Goal: Find contact information: Find contact information

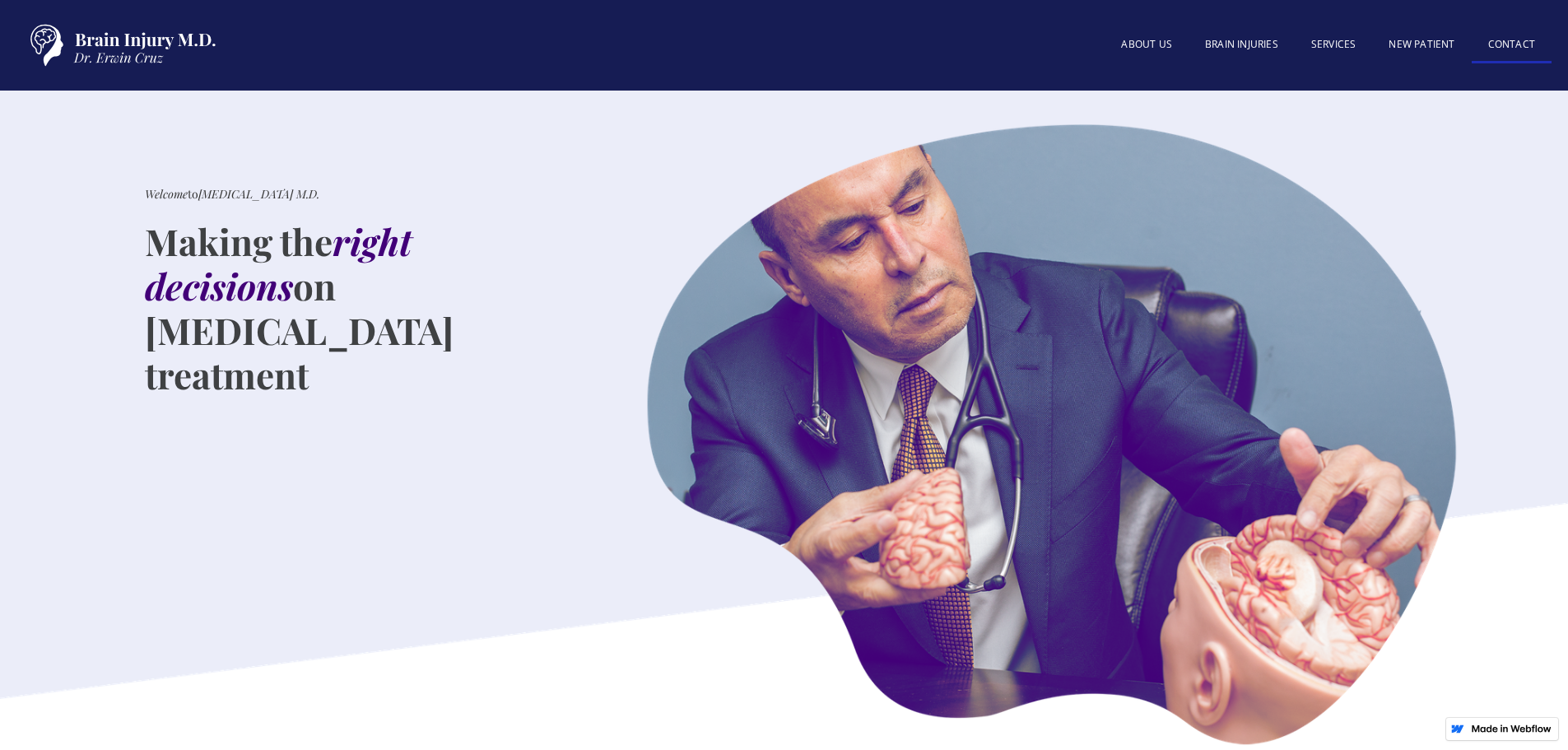
click at [1524, 35] on link "Contact" at bounding box center [1512, 45] width 80 height 35
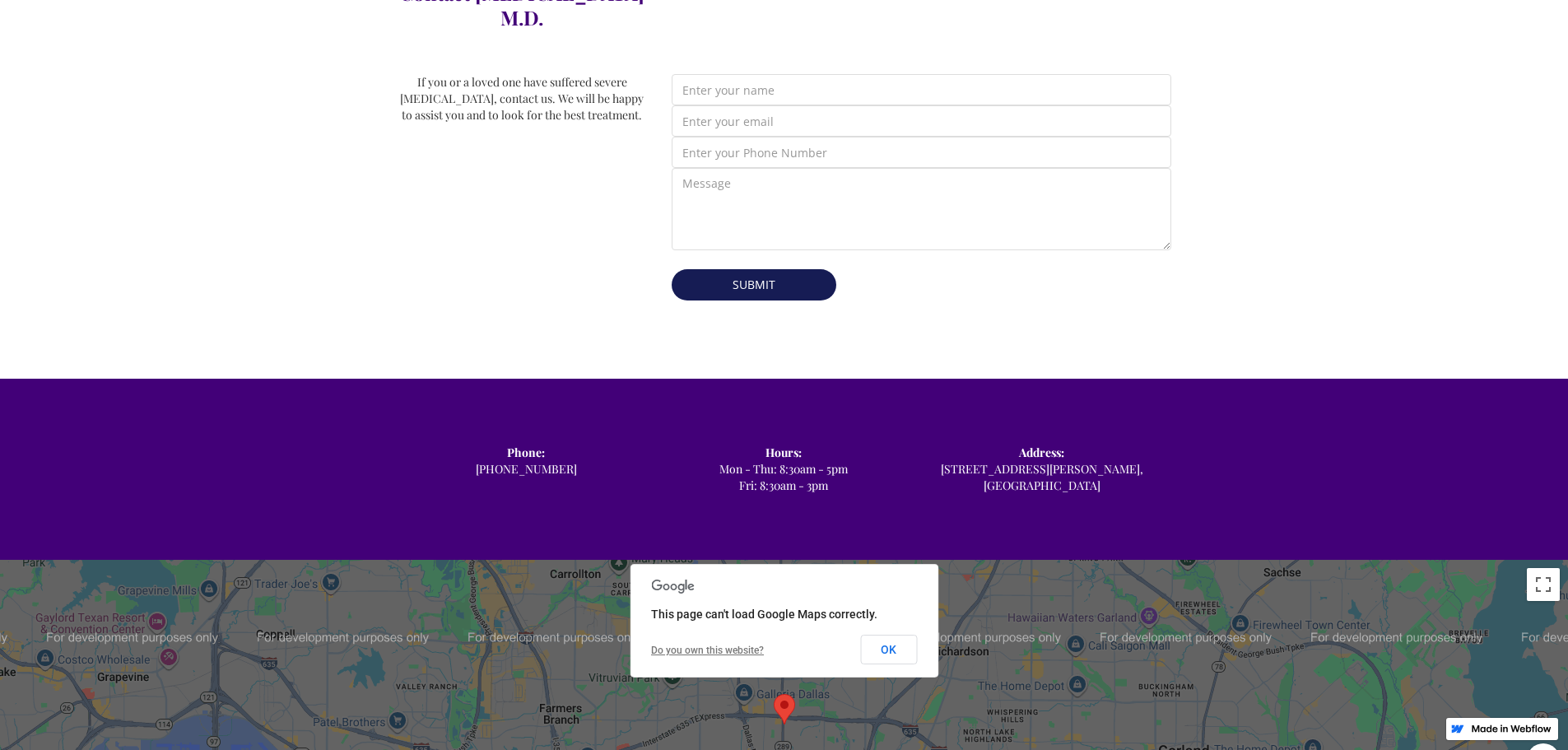
scroll to position [906, 0]
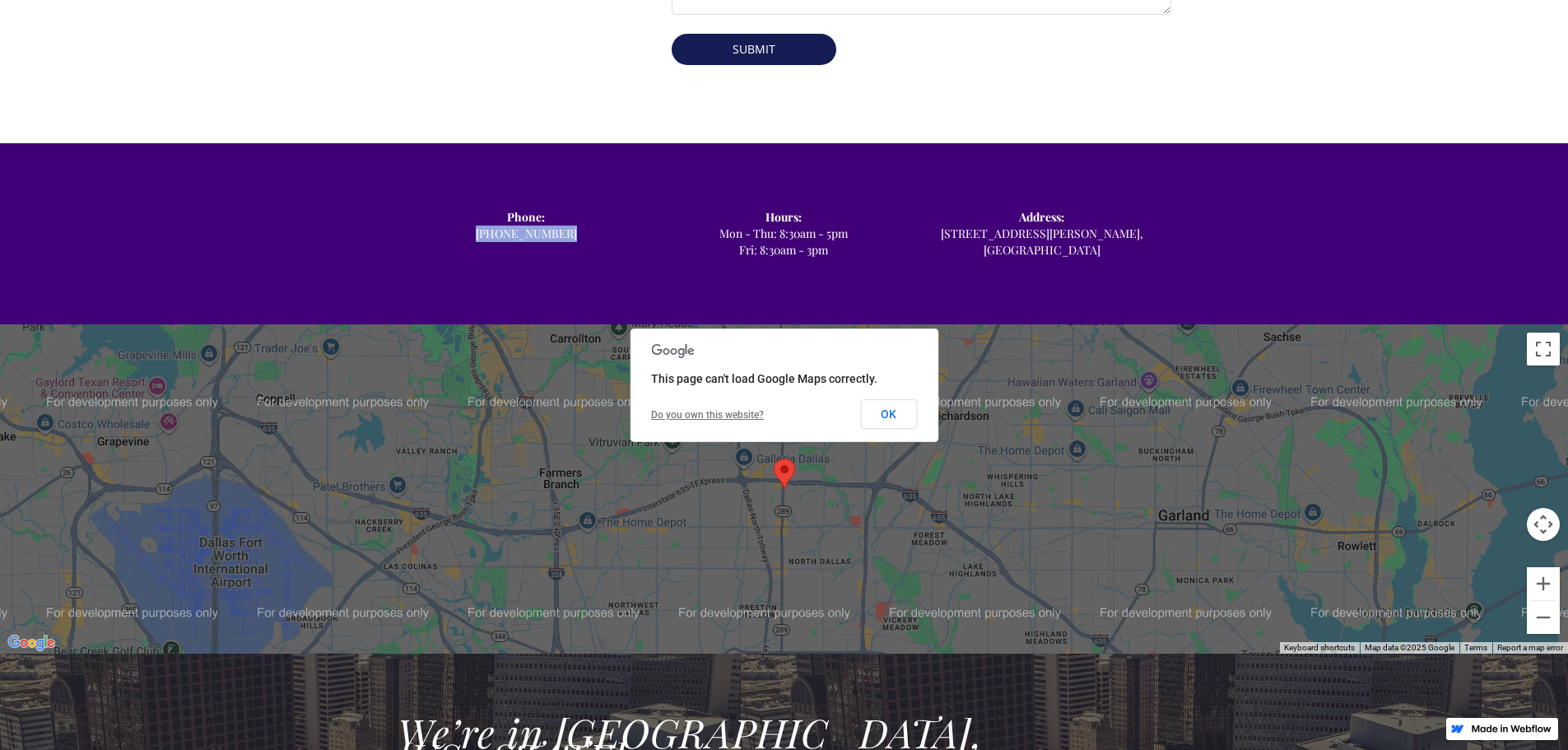
drag, startPoint x: 606, startPoint y: 213, endPoint x: 449, endPoint y: 227, distance: 157.6
click at [449, 227] on div "Phone: ‍ [PHONE_NUMBER]" at bounding box center [526, 233] width 258 height 50
copy div "‍ [PHONE_NUMBER]"
